Goal: Task Accomplishment & Management: Complete application form

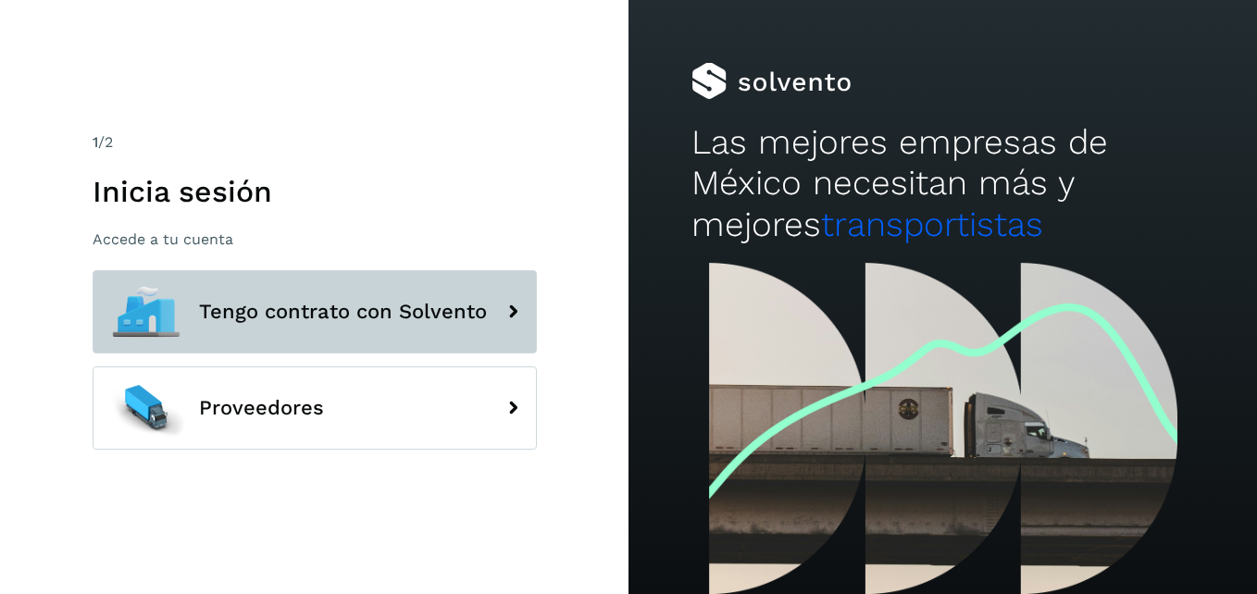
click at [390, 295] on button "Tengo contrato con Solvento" at bounding box center [315, 311] width 444 height 83
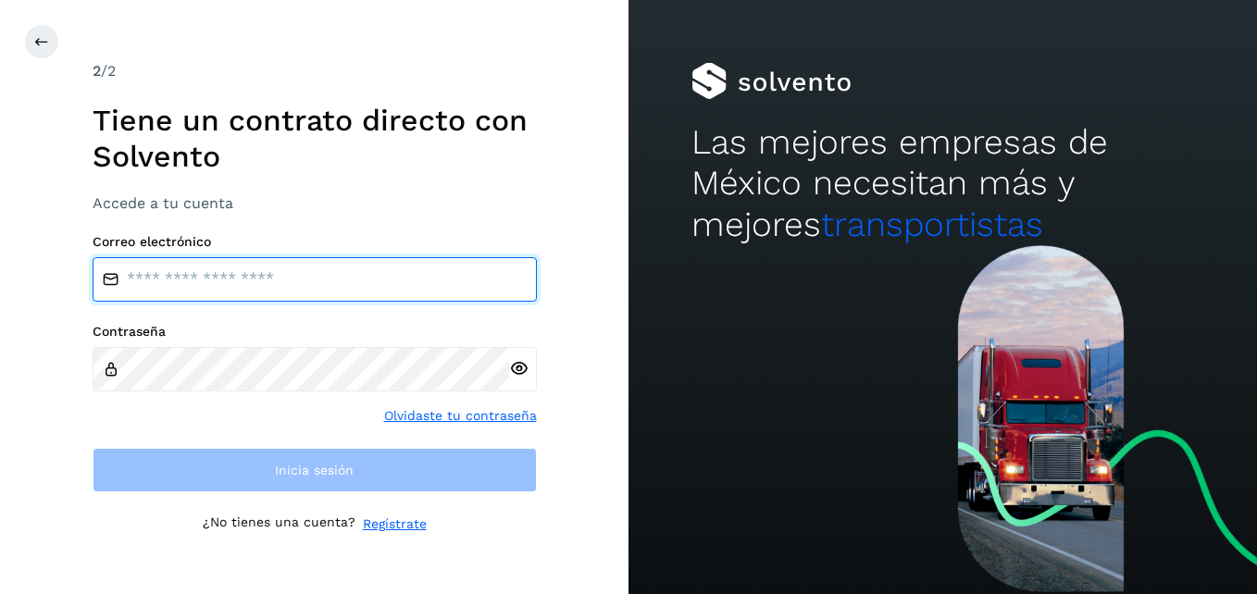
type input "**********"
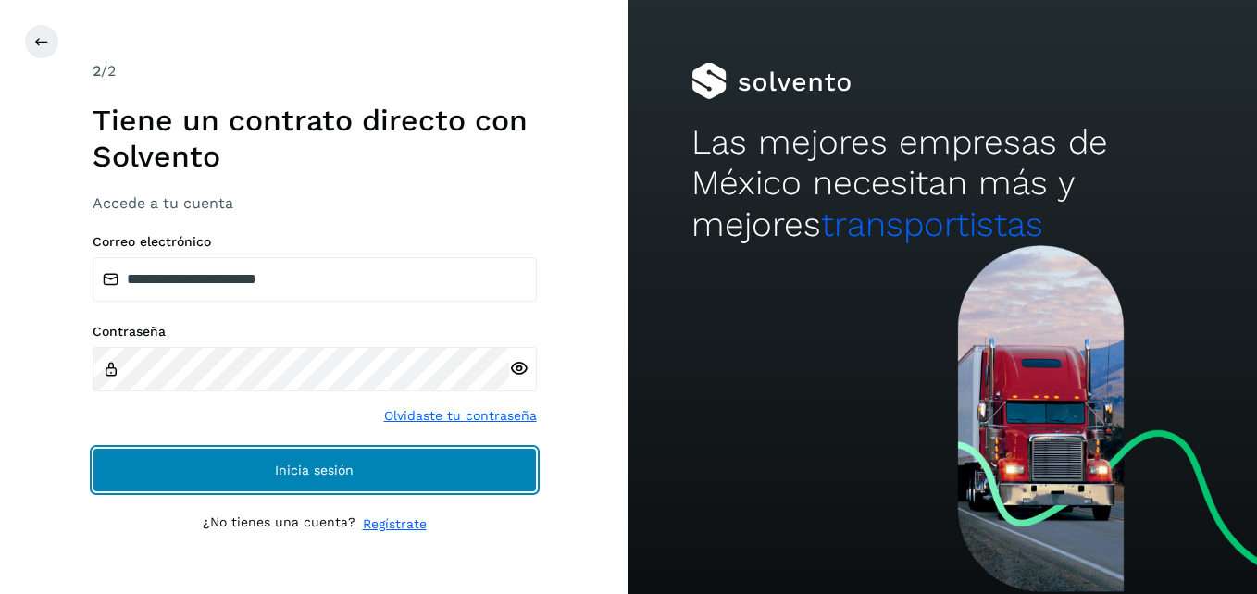
click at [283, 480] on button "Inicia sesión" at bounding box center [315, 470] width 444 height 44
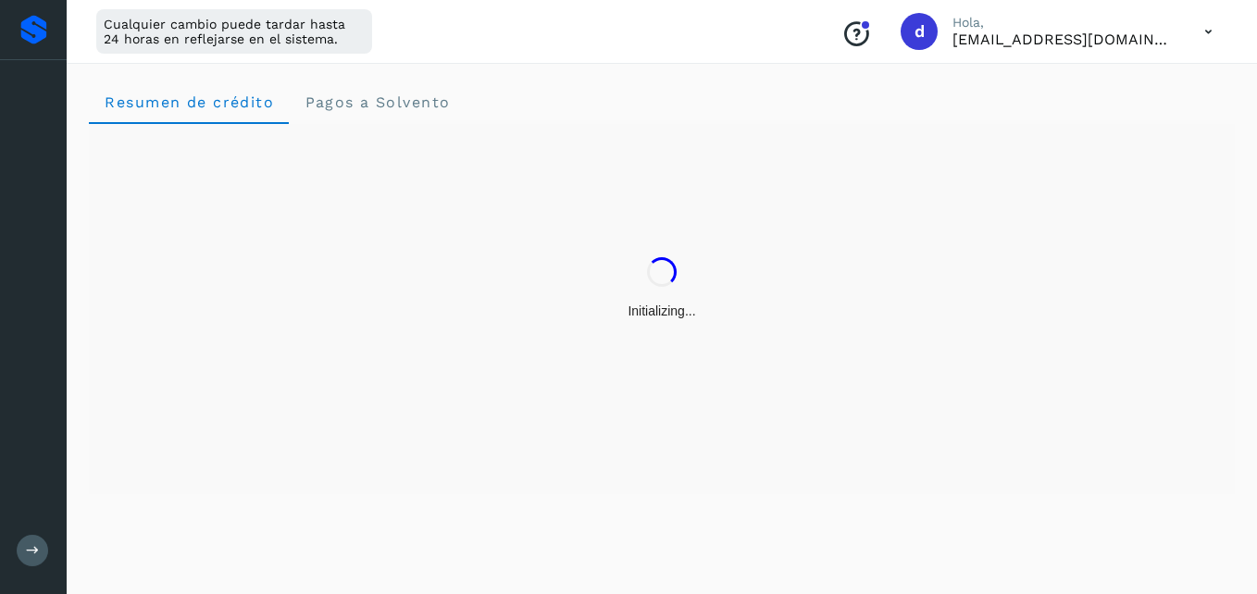
click at [297, 476] on div "Initializing..." at bounding box center [661, 309] width 1145 height 370
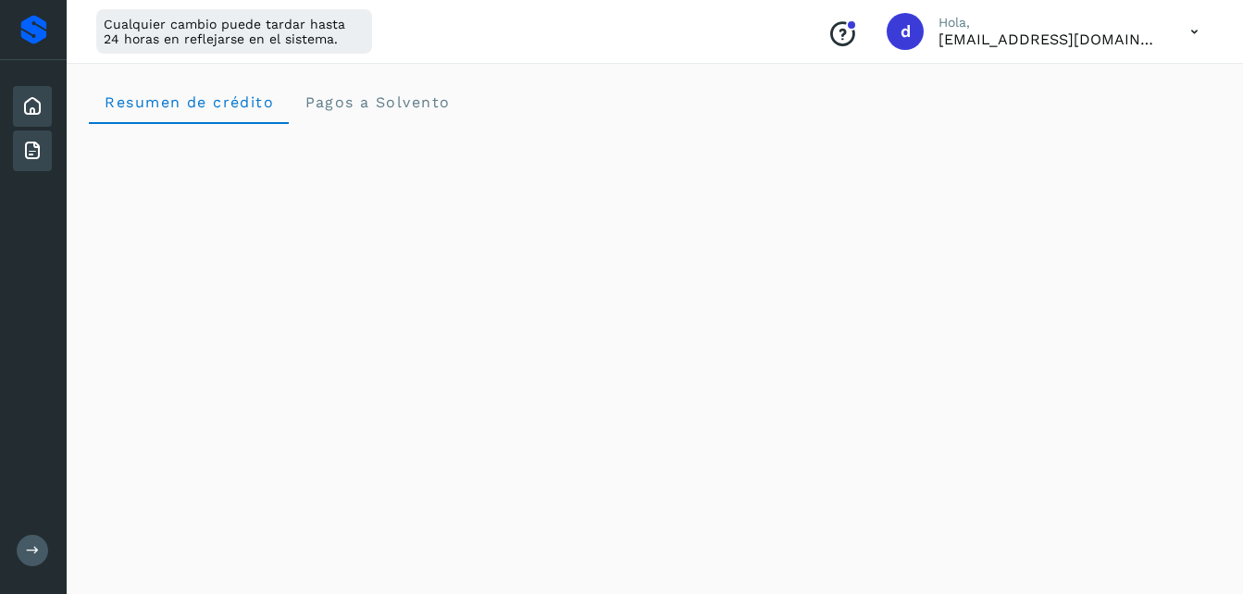
click at [28, 149] on icon at bounding box center [32, 151] width 22 height 22
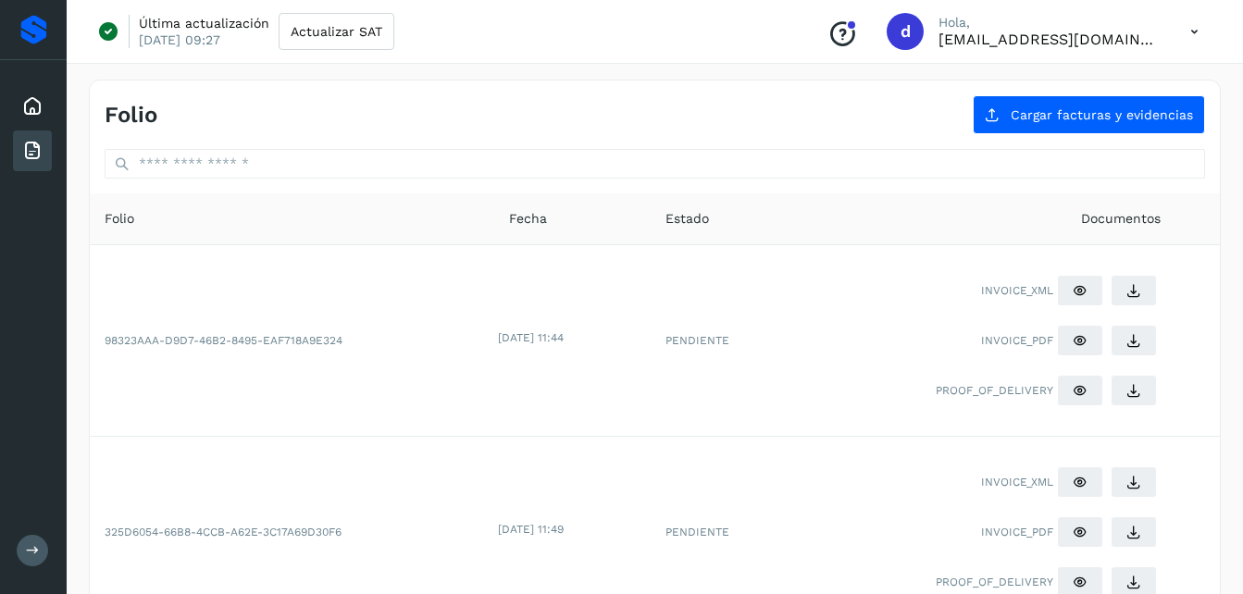
click at [35, 567] on div "Inicio Facturas Salir" at bounding box center [33, 297] width 67 height 594
click at [31, 553] on icon at bounding box center [33, 550] width 14 height 14
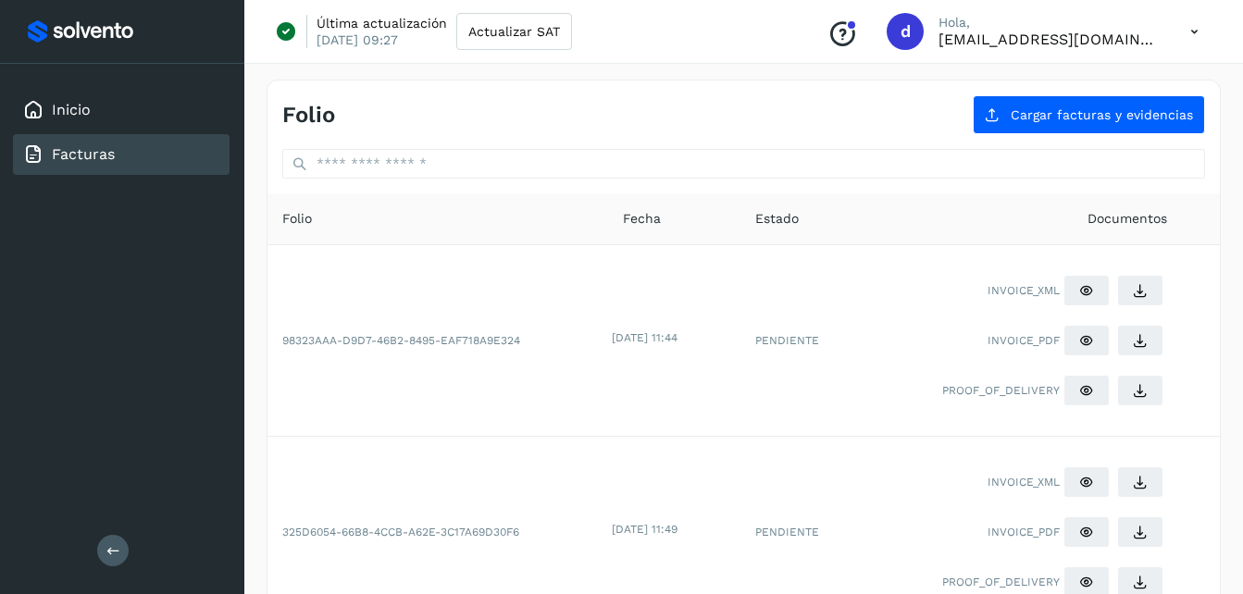
click at [974, 123] on div "Folio Cargar facturas y evidencias" at bounding box center [743, 107] width 952 height 54
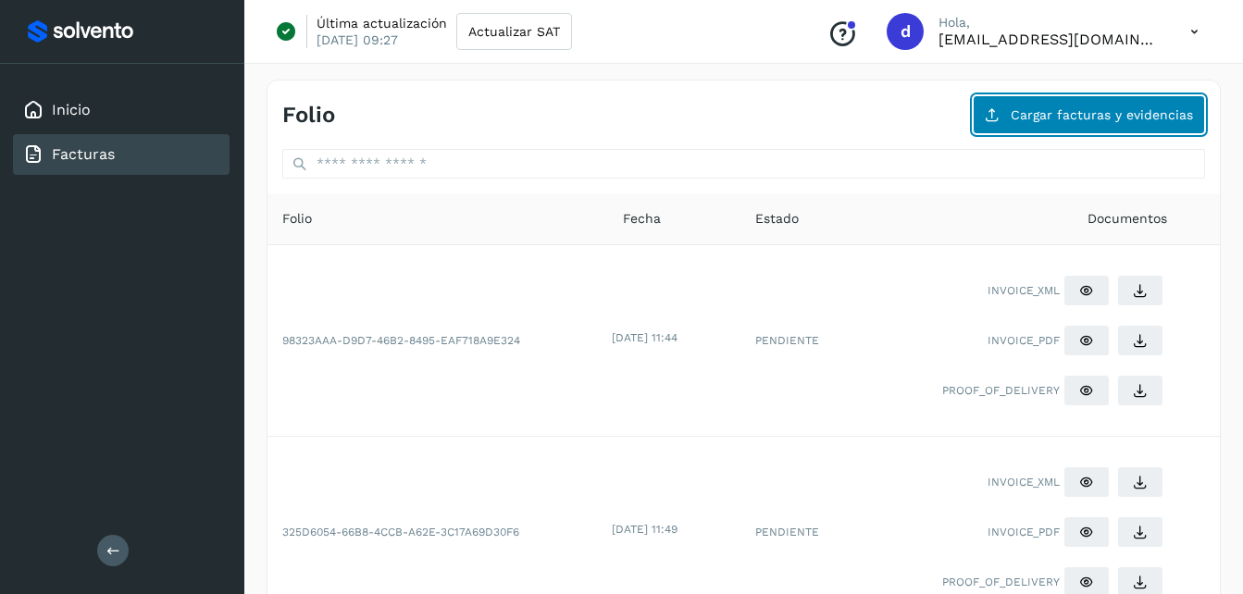
click at [1059, 122] on button "Cargar facturas y evidencias" at bounding box center [1088, 114] width 232 height 39
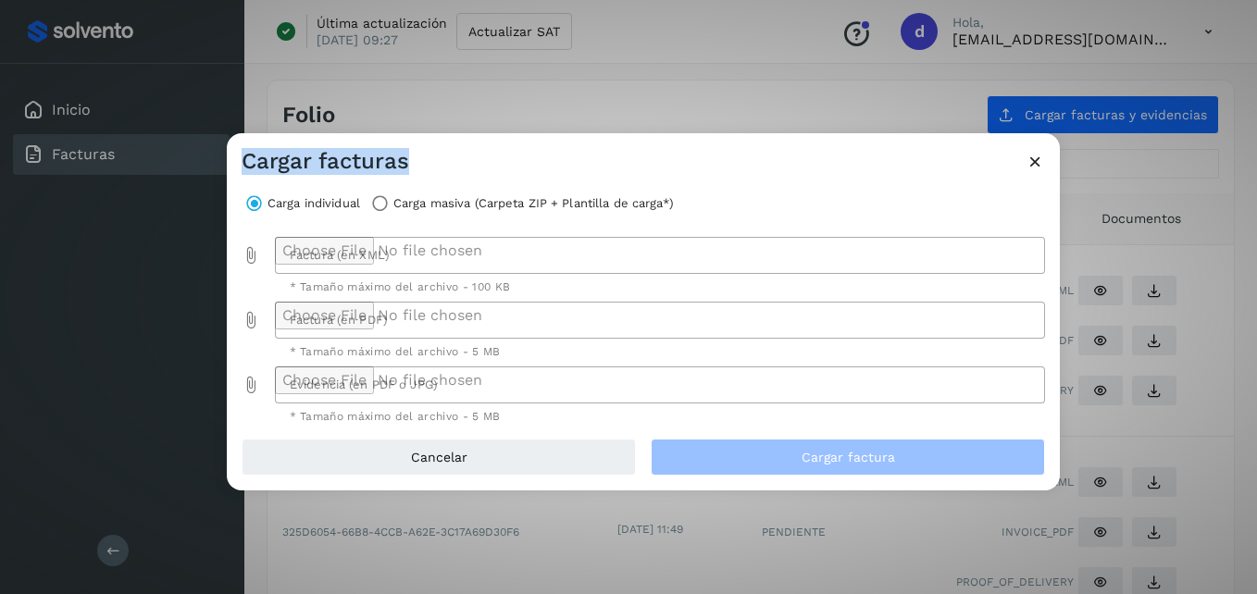
drag, startPoint x: 753, startPoint y: 155, endPoint x: 972, endPoint y: 65, distance: 236.1
click at [972, 65] on div "Cargar facturas Carga individual Carga masiva (Carpeta ZIP + Plantilla de carga…" at bounding box center [628, 297] width 1257 height 594
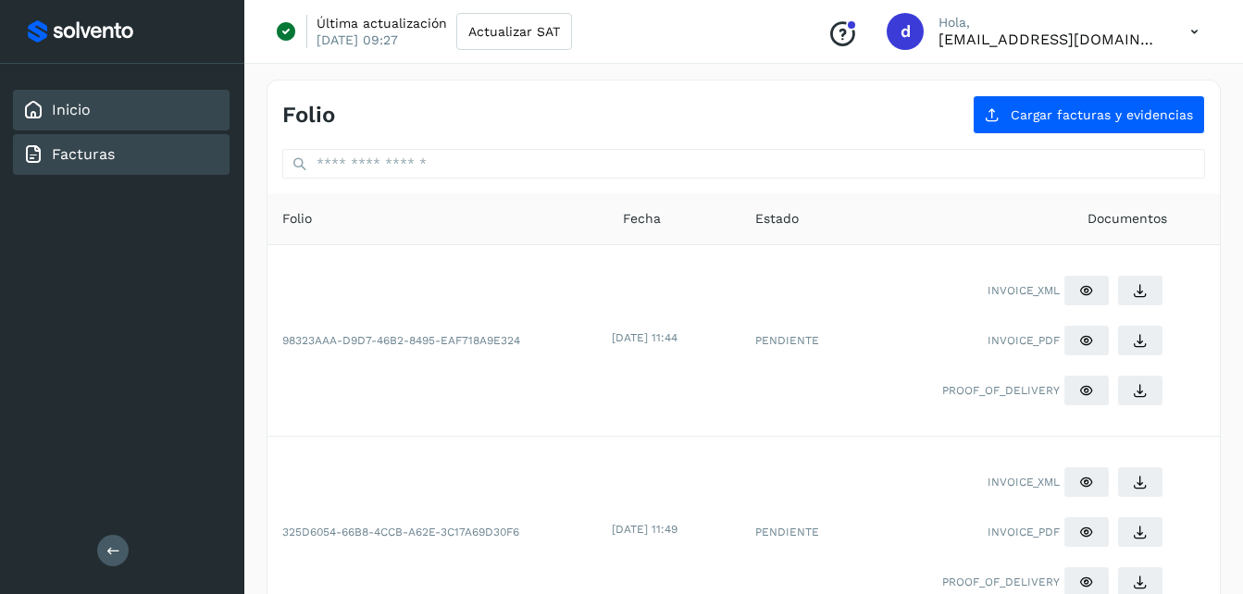
click at [84, 113] on link "Inicio" at bounding box center [71, 110] width 39 height 18
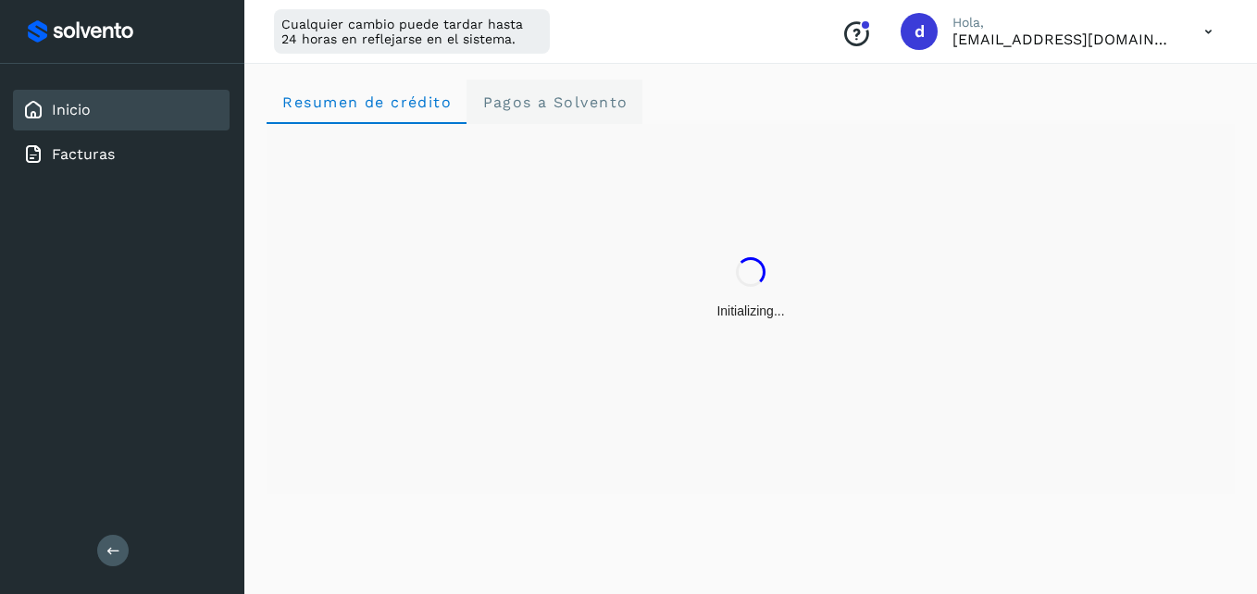
click at [565, 87] on Solvento "Pagos a Solvento" at bounding box center [554, 102] width 176 height 44
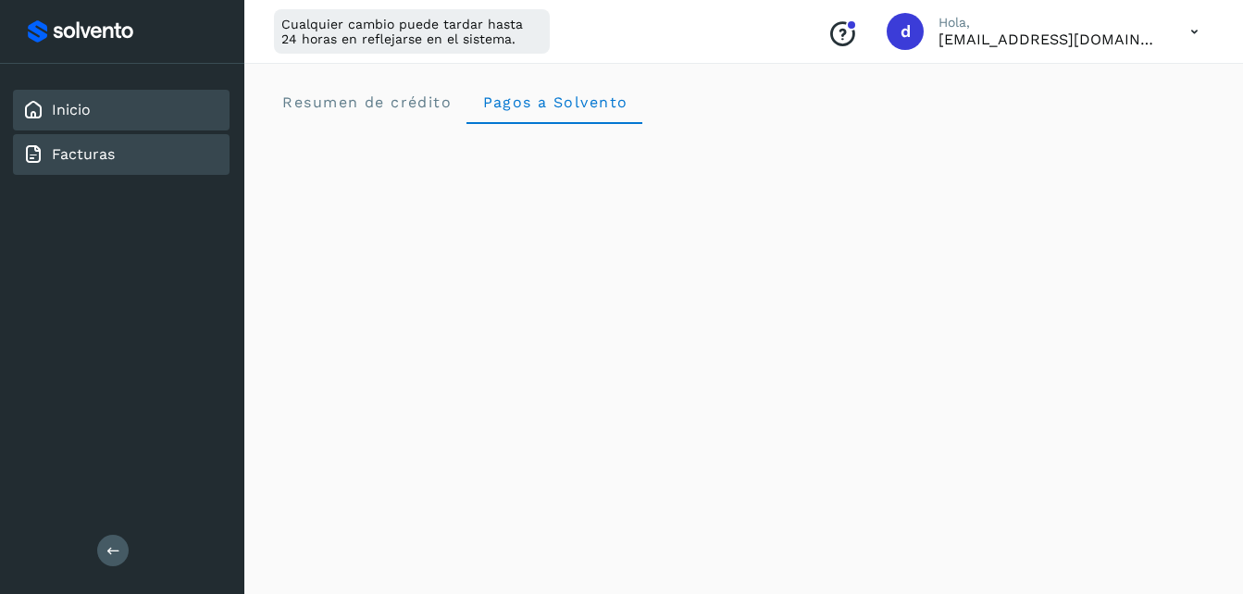
click at [77, 174] on div "Facturas" at bounding box center [121, 154] width 217 height 41
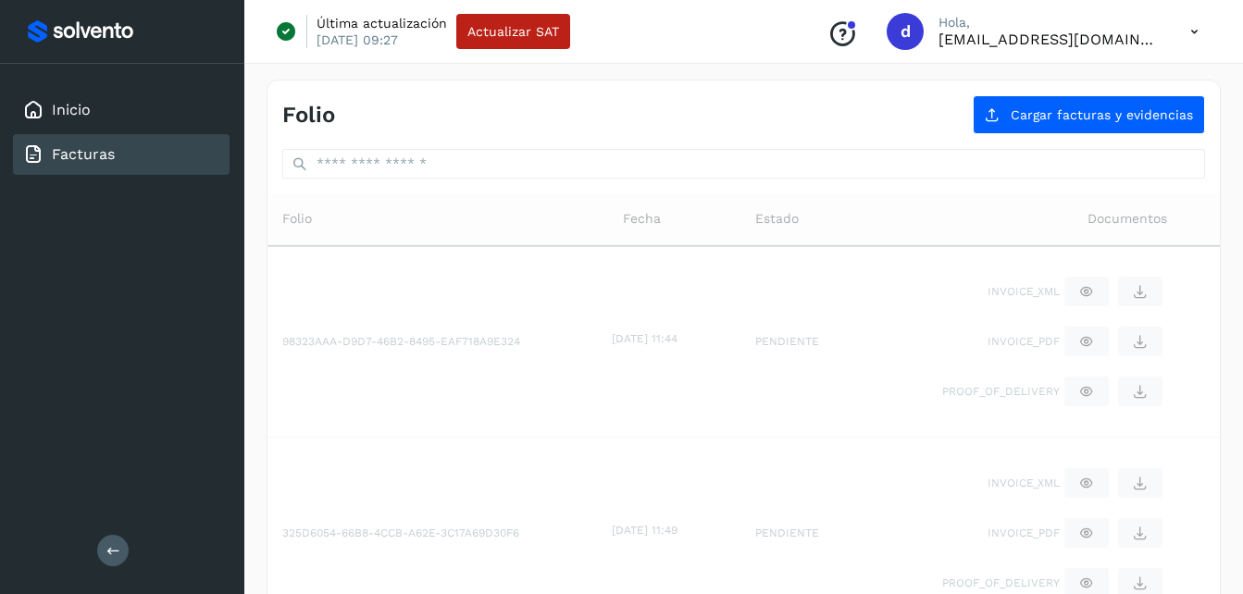
click at [77, 166] on div "Facturas" at bounding box center [121, 154] width 217 height 41
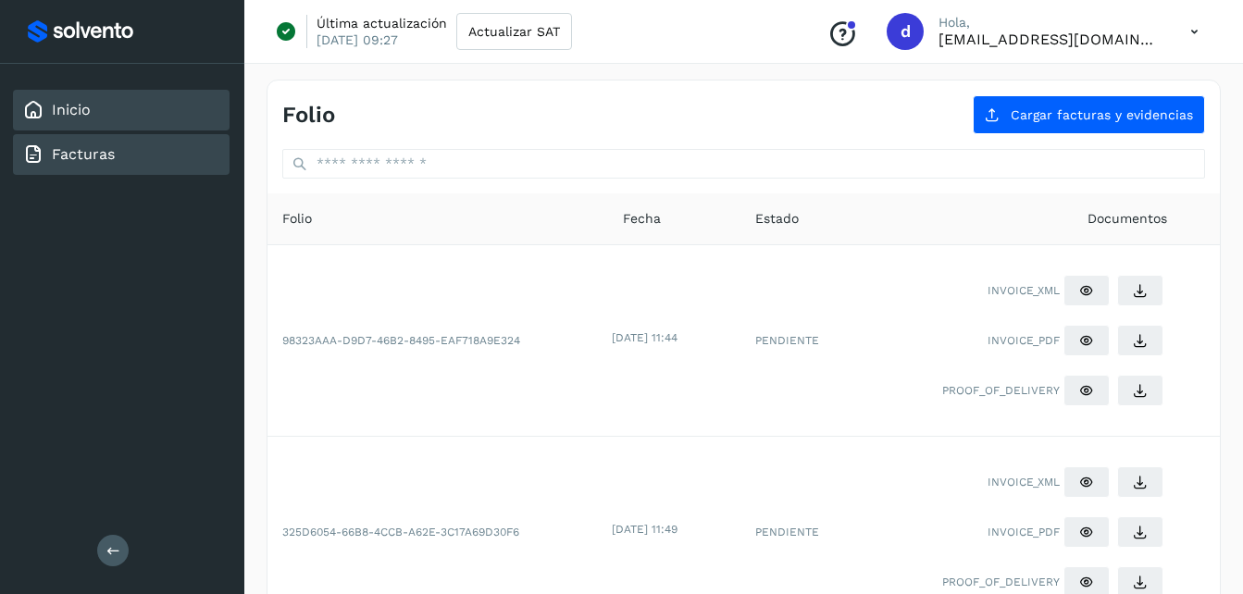
click at [45, 120] on div "Inicio" at bounding box center [56, 110] width 68 height 22
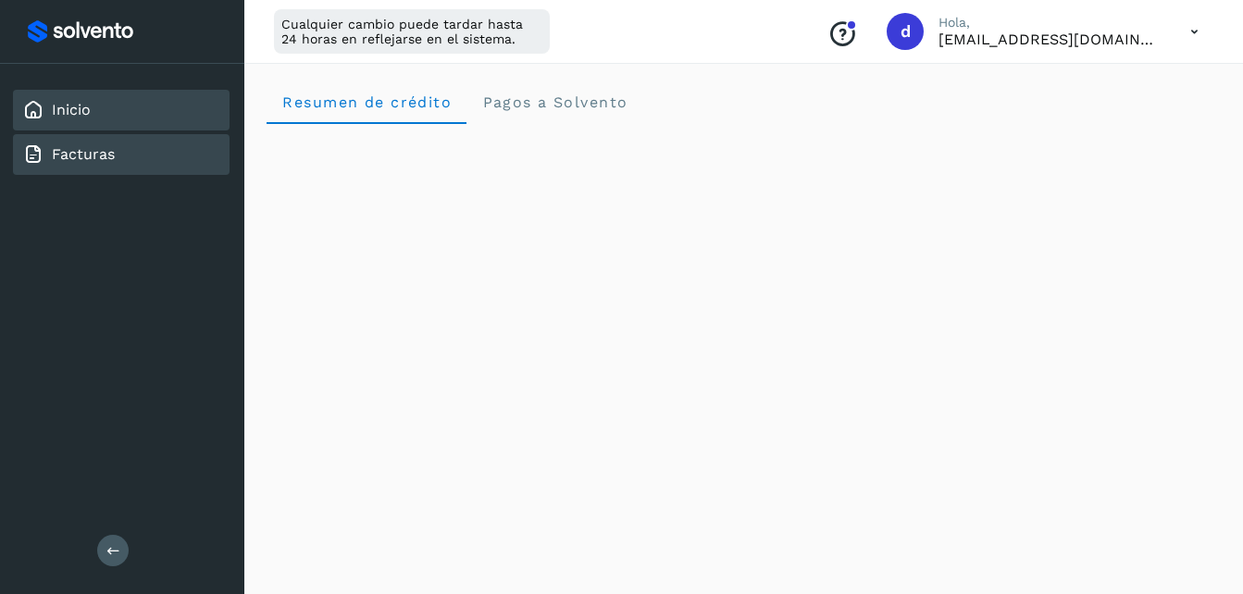
click at [89, 155] on link "Facturas" at bounding box center [83, 154] width 63 height 18
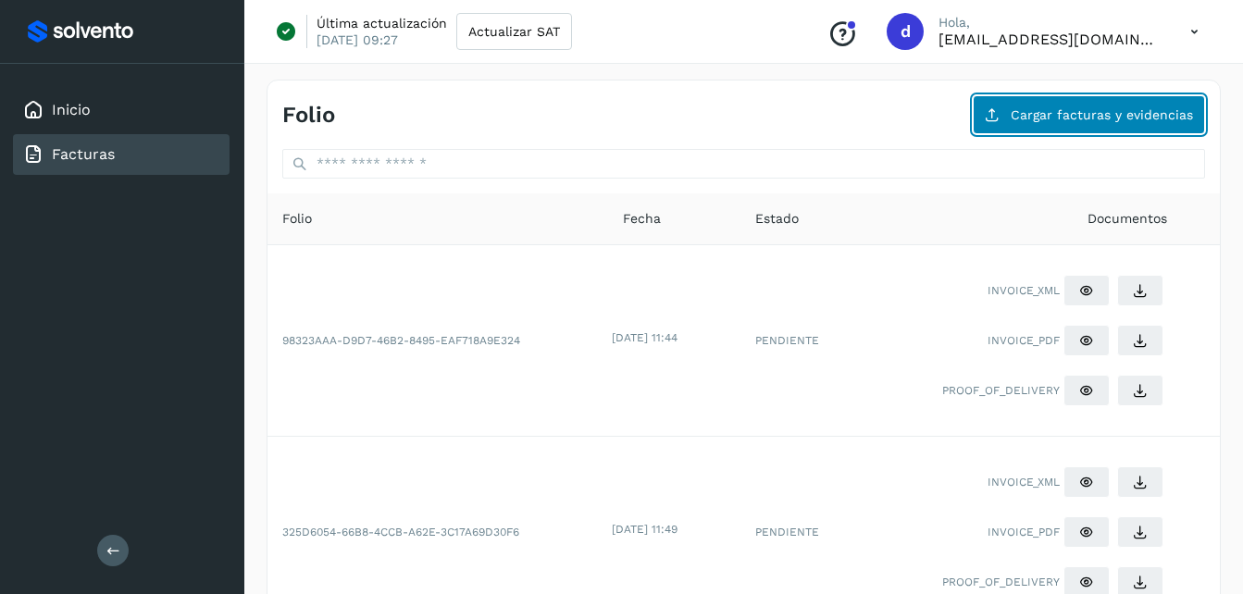
click at [1073, 130] on button "Cargar facturas y evidencias" at bounding box center [1088, 114] width 232 height 39
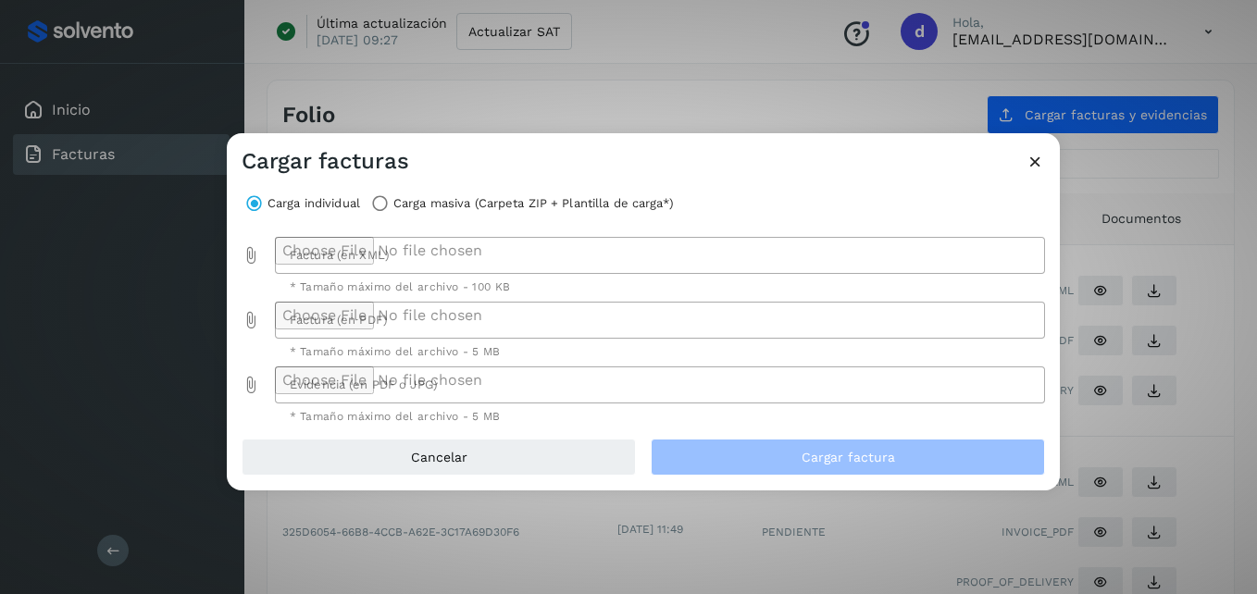
click at [335, 255] on div at bounding box center [655, 255] width 760 height 37
drag, startPoint x: 340, startPoint y: 230, endPoint x: 338, endPoint y: 241, distance: 11.4
click at [338, 241] on div "Carga individual Carga masiva (Carpeta ZIP + Plantilla de carga*) Factura (en X…" at bounding box center [643, 307] width 833 height 263
drag, startPoint x: 338, startPoint y: 241, endPoint x: 331, endPoint y: 256, distance: 16.2
click at [331, 256] on div at bounding box center [655, 255] width 760 height 37
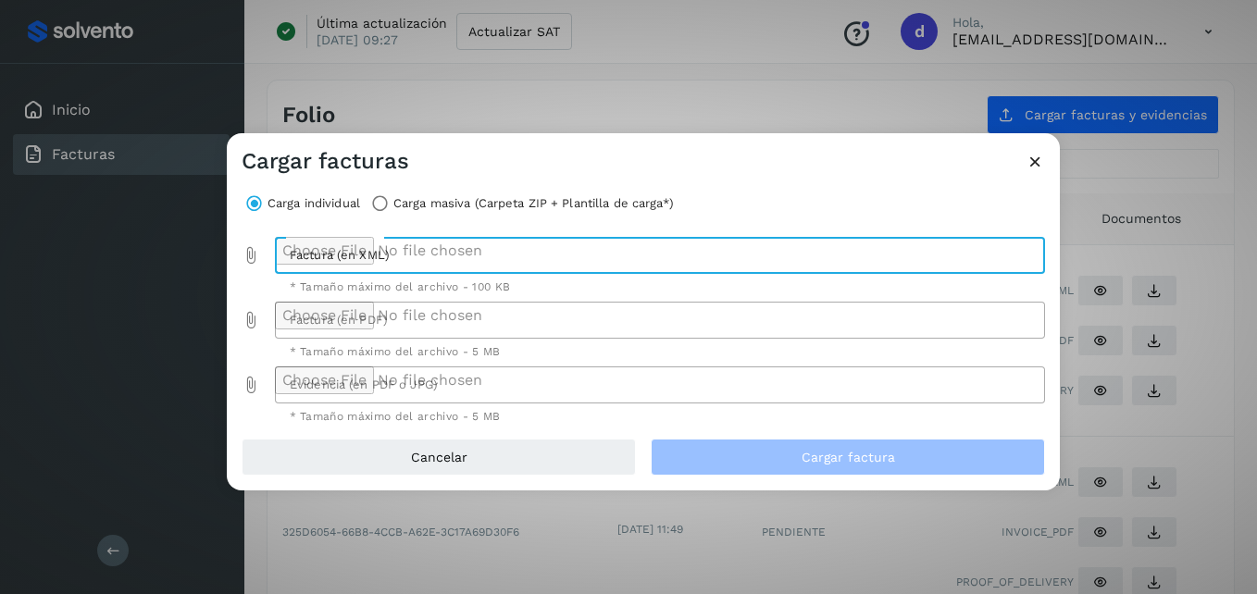
type input "**********"
click at [422, 323] on div at bounding box center [655, 320] width 760 height 37
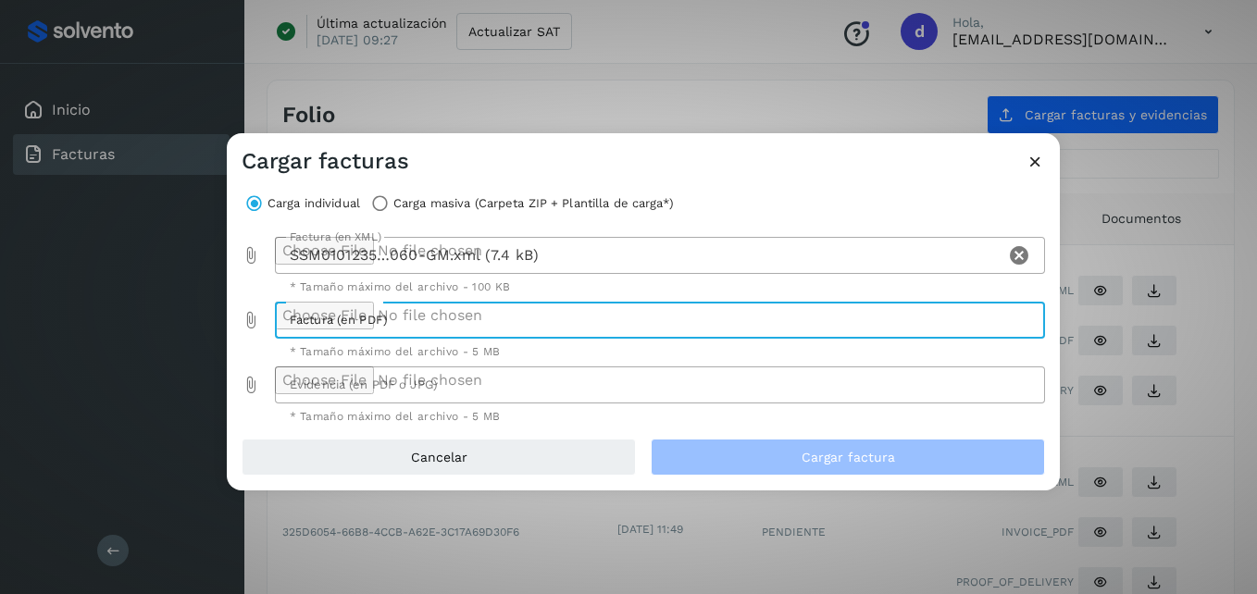
type input "**********"
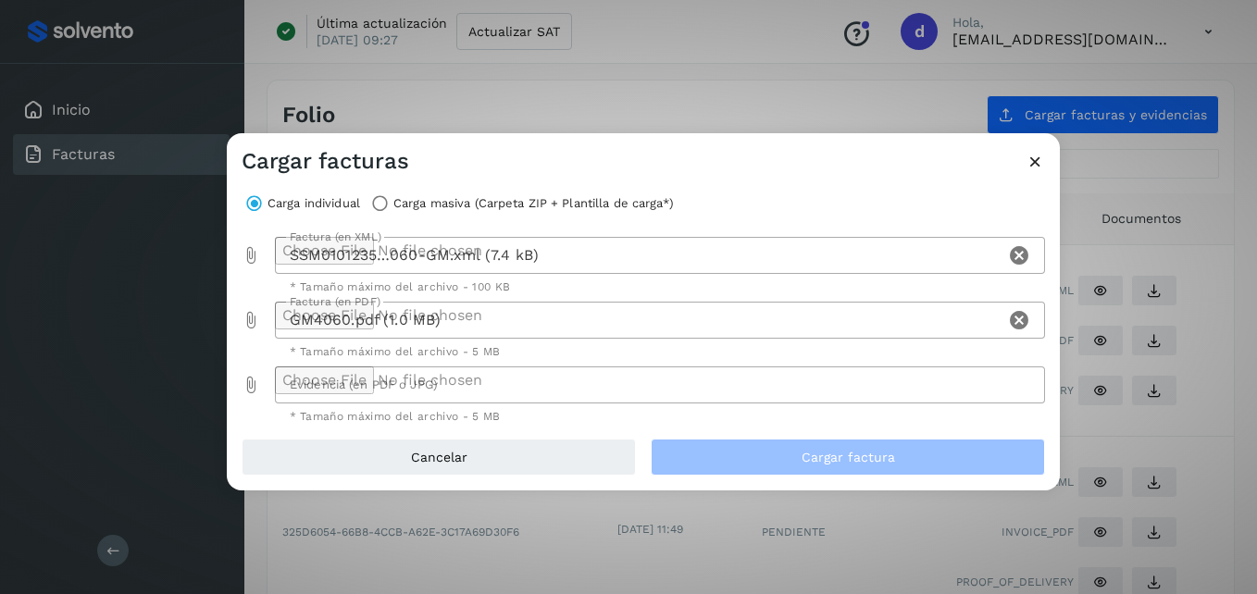
click at [429, 383] on div at bounding box center [655, 384] width 760 height 37
type input "**********"
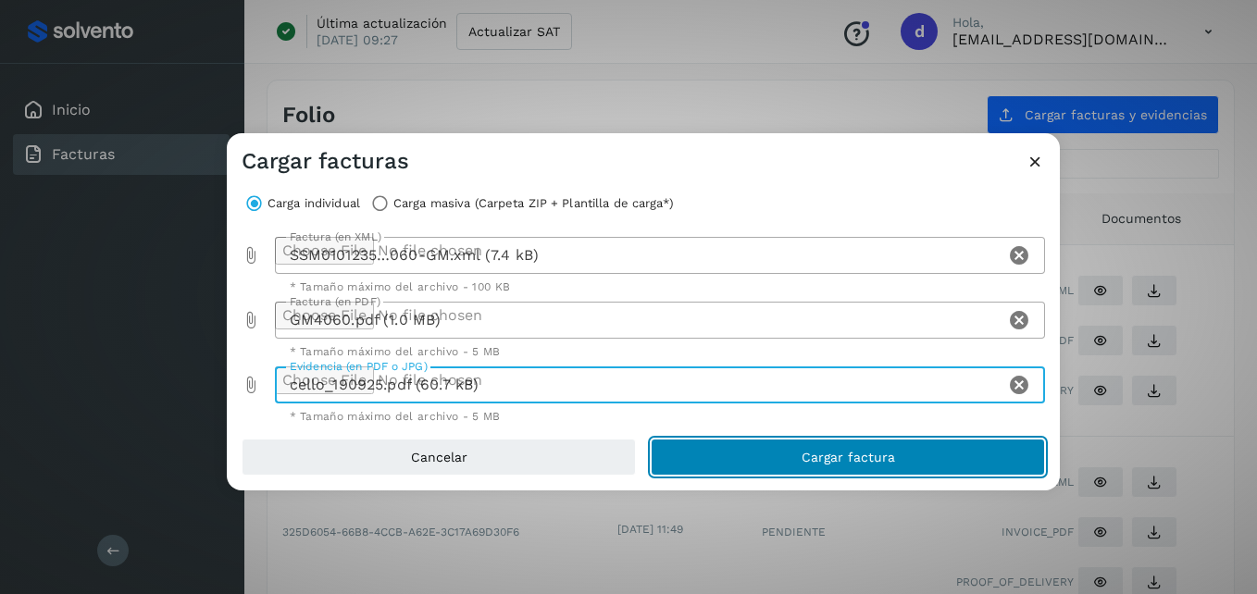
click at [923, 462] on button "Cargar factura" at bounding box center [847, 457] width 394 height 37
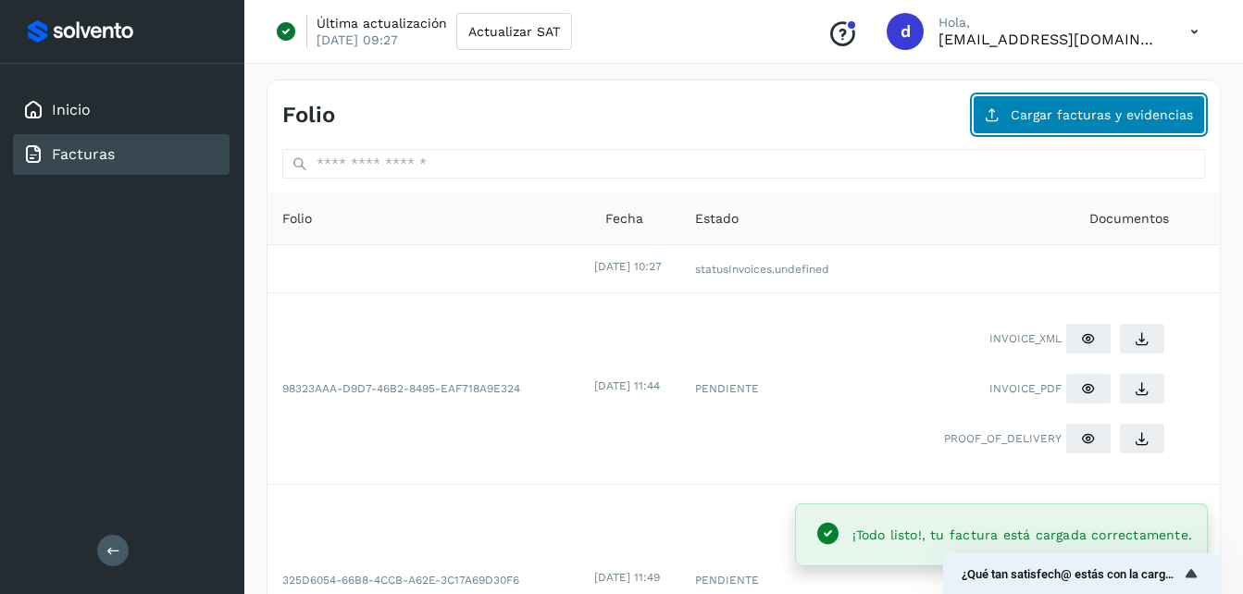
click at [1111, 111] on span "Cargar facturas y evidencias" at bounding box center [1101, 114] width 182 height 13
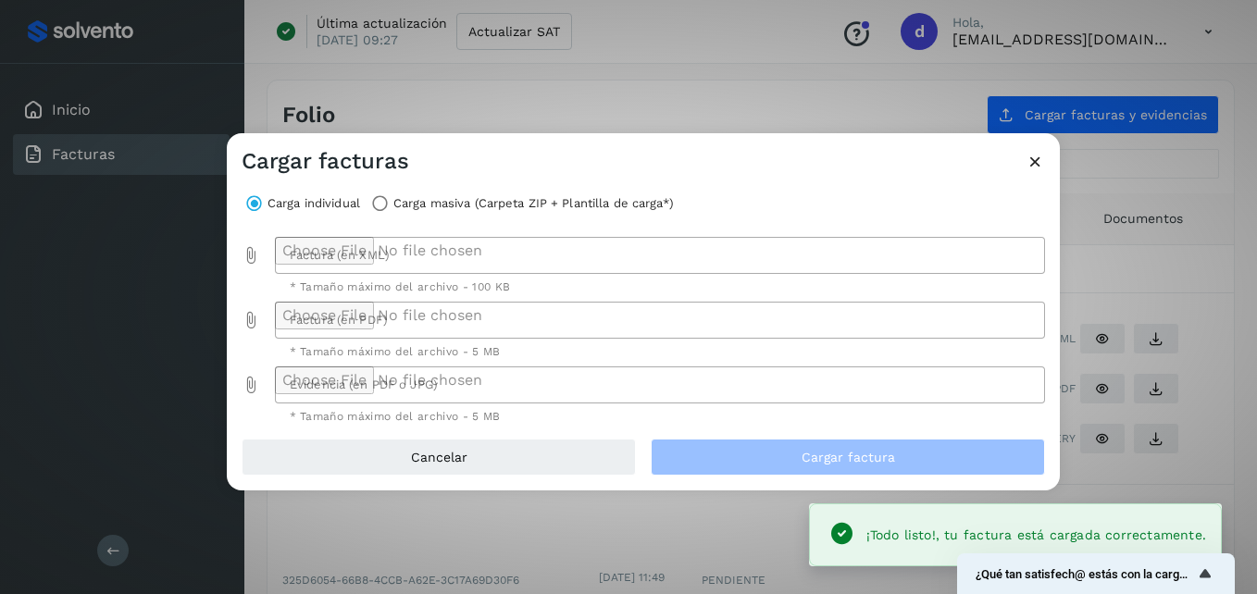
click at [431, 261] on div at bounding box center [655, 255] width 760 height 37
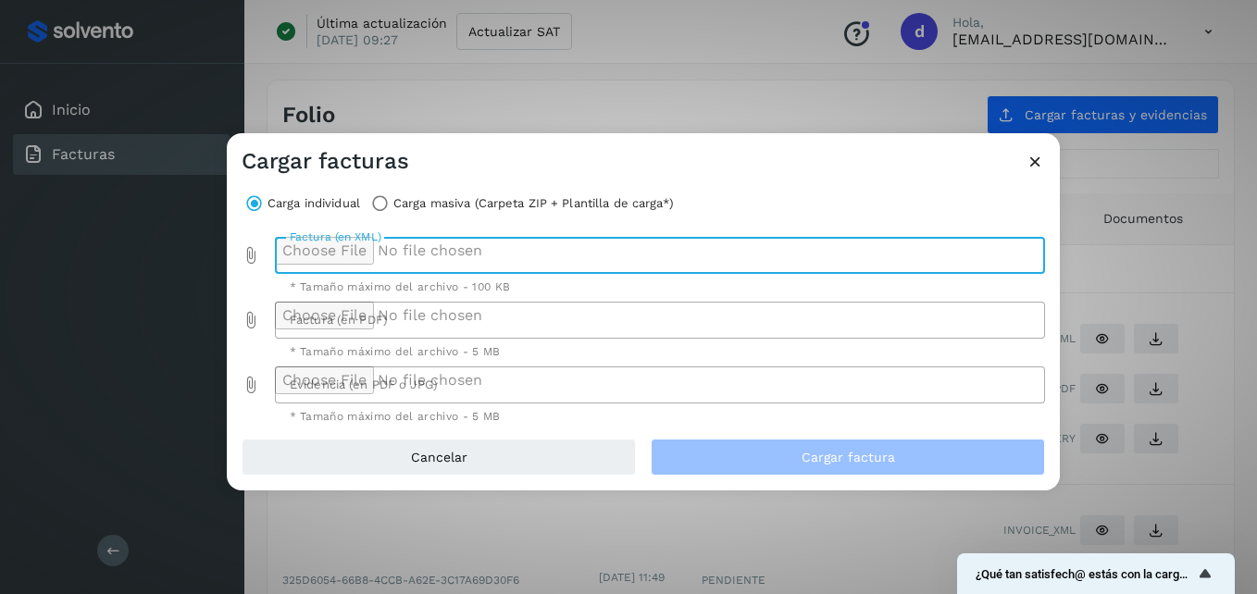
click at [345, 249] on div at bounding box center [655, 255] width 760 height 37
type input "**********"
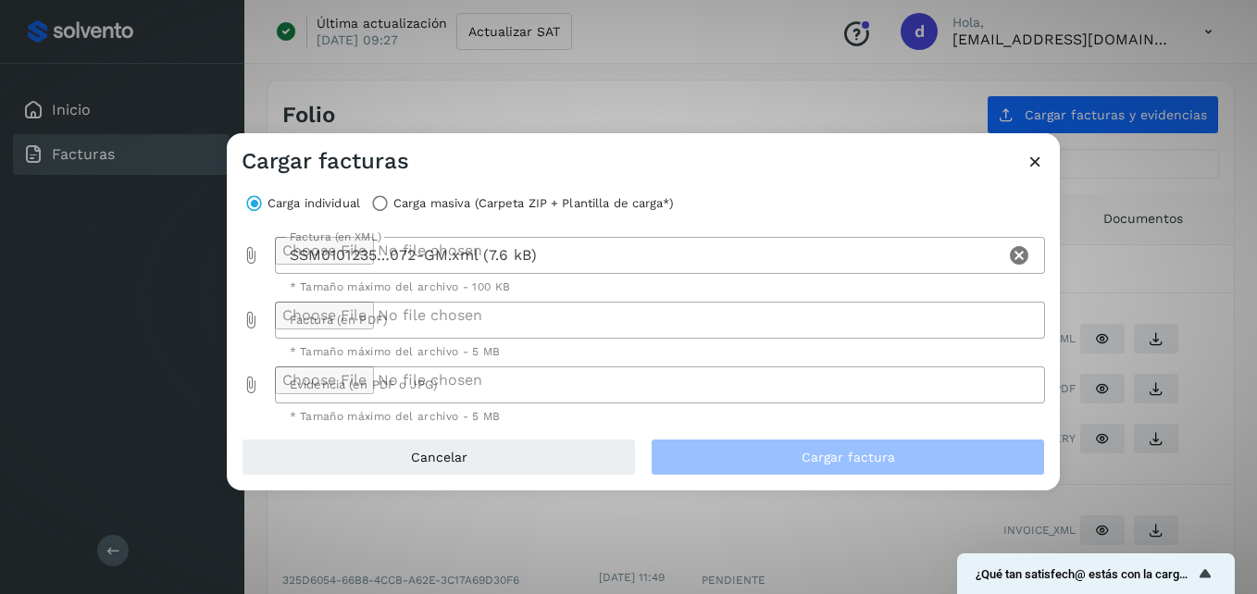
click at [377, 327] on div at bounding box center [655, 320] width 760 height 37
type input "**********"
click at [387, 390] on div at bounding box center [655, 384] width 760 height 37
type input "**********"
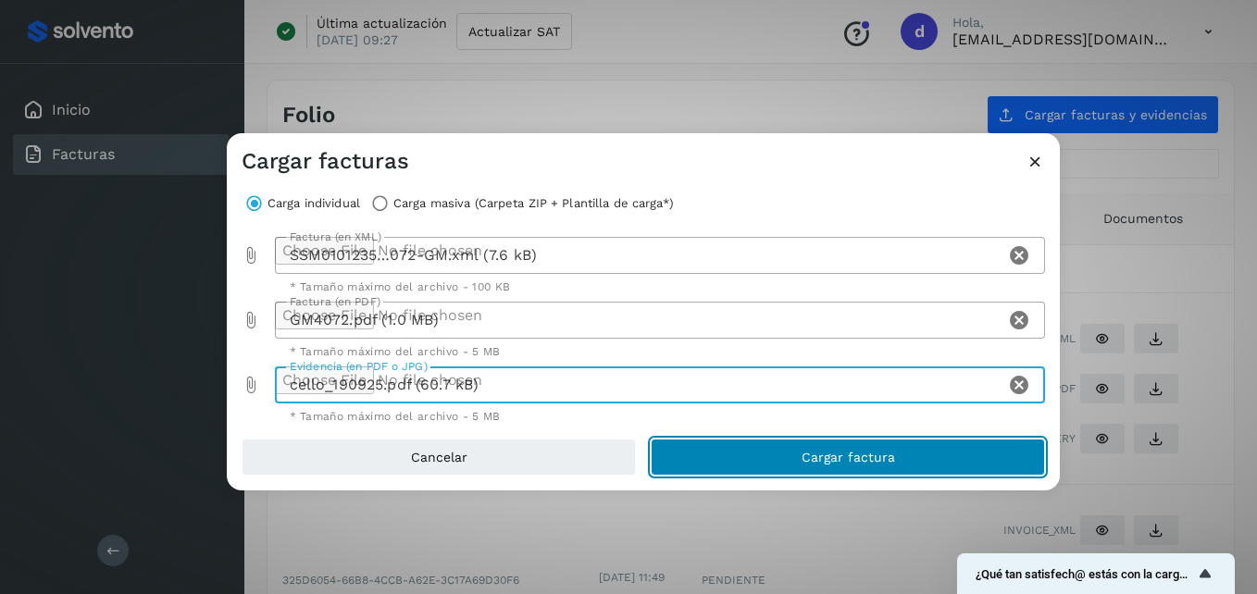
click at [896, 459] on button "Cargar factura" at bounding box center [847, 457] width 394 height 37
